Goal: Check status: Check status

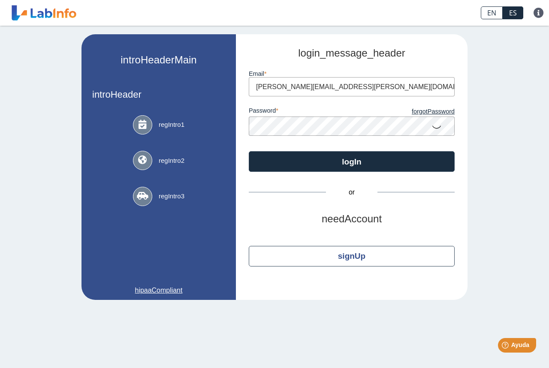
click at [435, 122] on icon at bounding box center [436, 126] width 10 height 17
click at [249, 151] on button "logIn" at bounding box center [352, 161] width 206 height 21
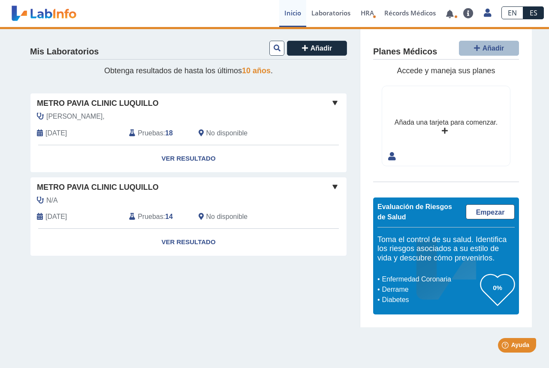
click at [330, 29] on div "Mis Laboratorios Añadir Obtenga resultados de hasta los últimos 10 años . Metro…" at bounding box center [188, 177] width 343 height 301
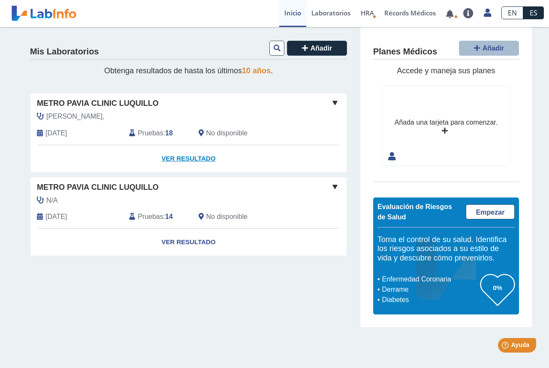
click at [199, 158] on link "Ver Resultado" at bounding box center [188, 158] width 316 height 27
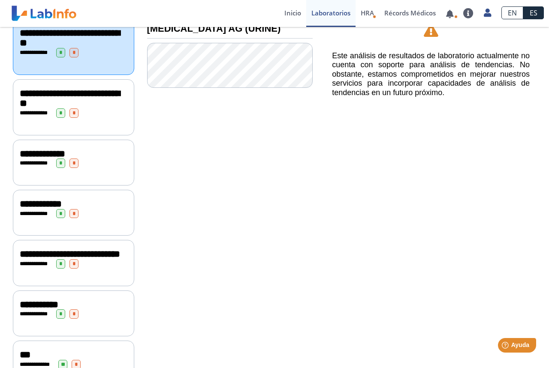
scroll to position [114, 0]
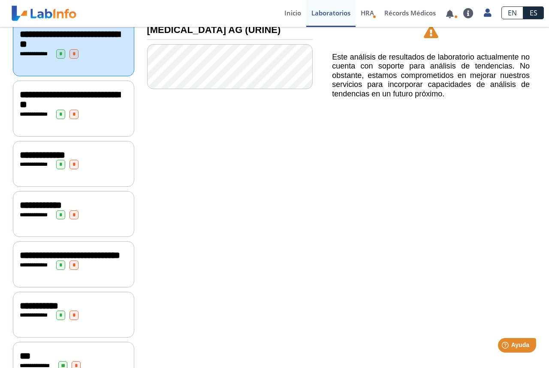
click at [78, 169] on span "*" at bounding box center [73, 164] width 9 height 9
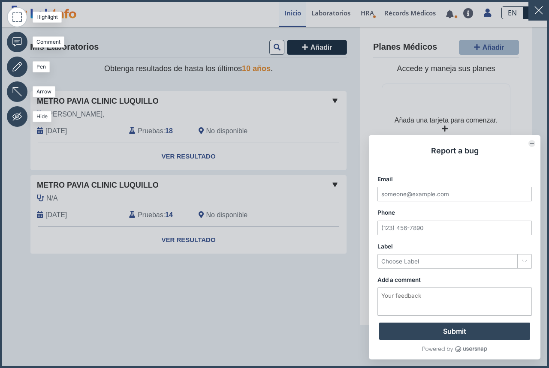
click at [534, 145] on icon "Collapse form" at bounding box center [532, 144] width 4 height 4
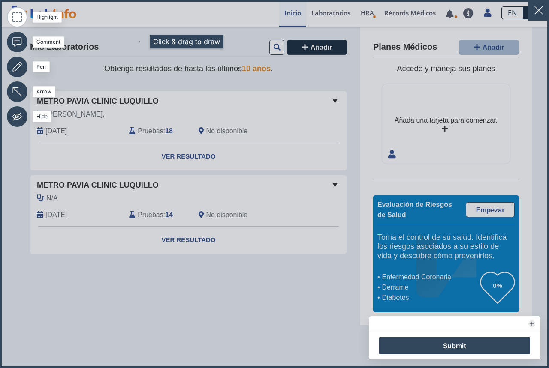
click at [140, 42] on icon at bounding box center [274, 184] width 549 height 368
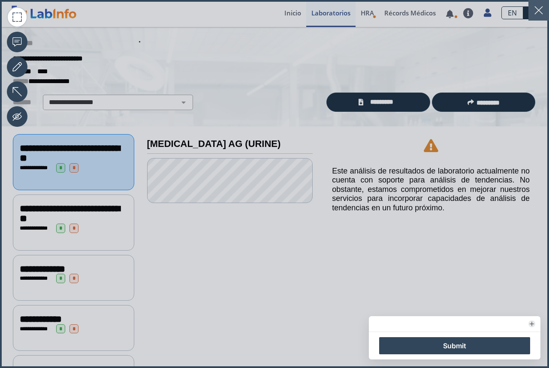
click at [538, 12] on button "button" at bounding box center [538, 10] width 21 height 21
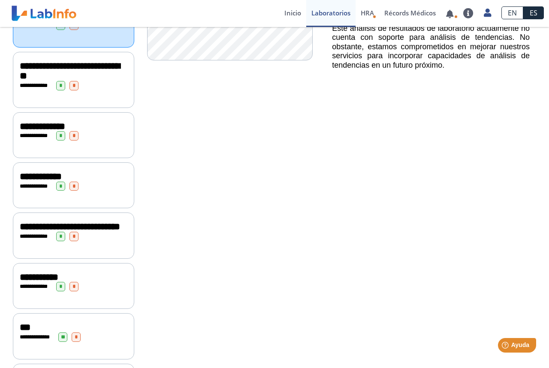
scroll to position [174, 0]
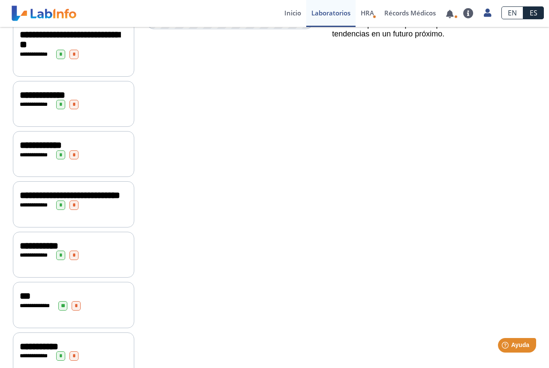
click at [63, 109] on span "*" at bounding box center [60, 104] width 9 height 9
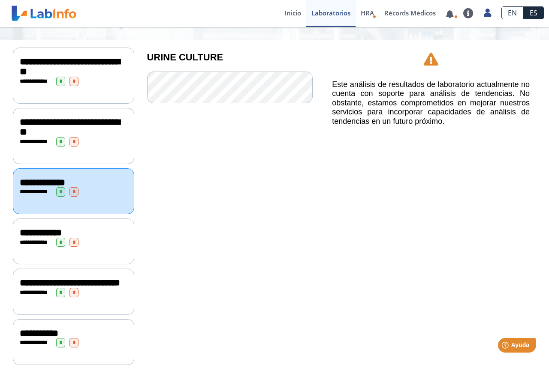
scroll to position [26, 0]
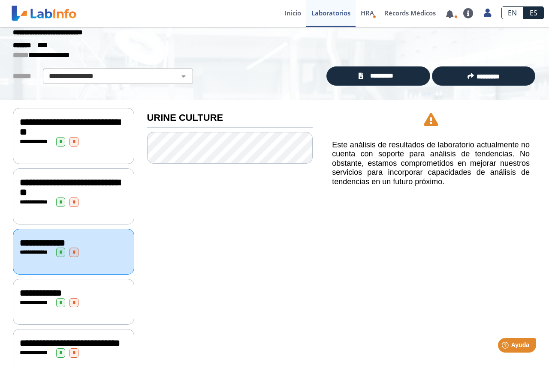
click at [52, 255] on span "**********" at bounding box center [36, 253] width 32 height 6
click at [391, 70] on link "*********" at bounding box center [377, 75] width 103 height 19
